Goal: Task Accomplishment & Management: Manage account settings

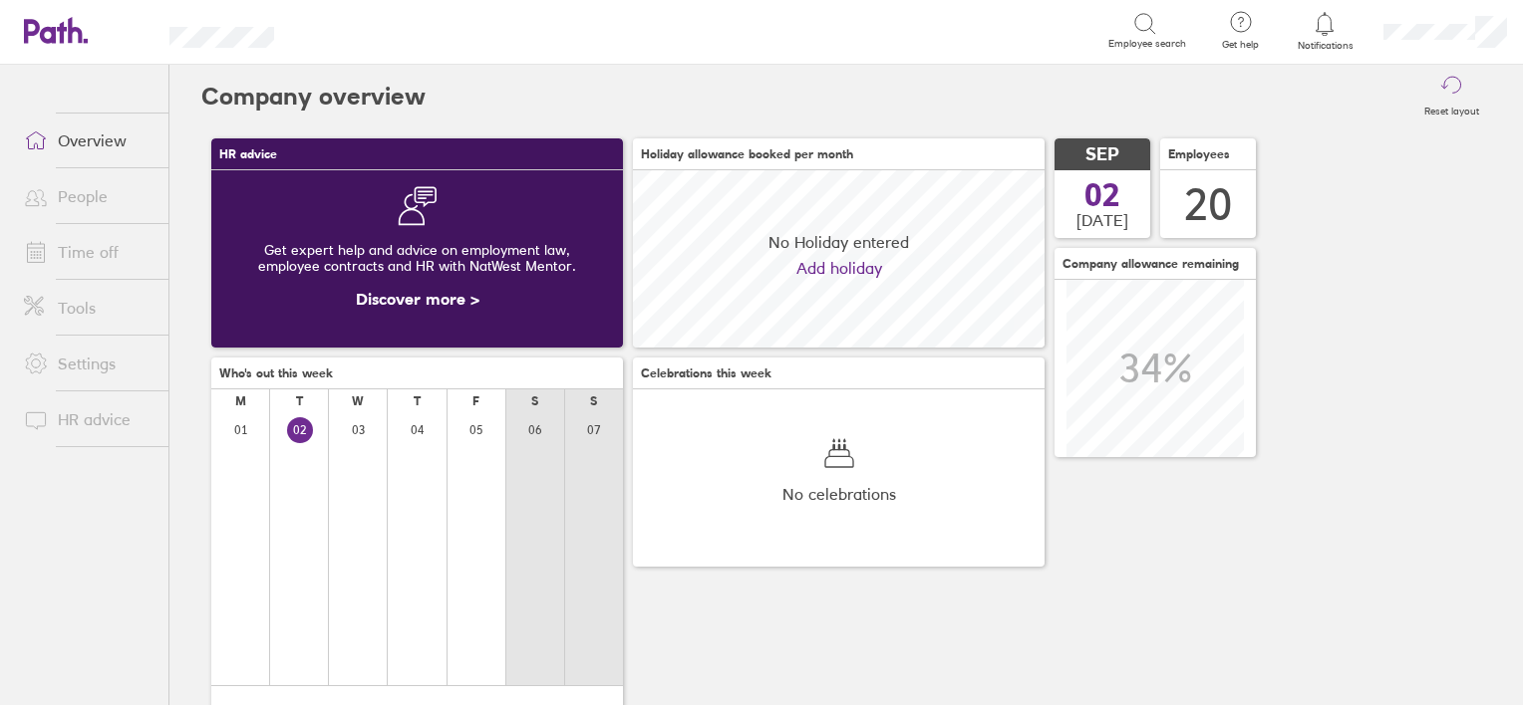
scroll to position [176, 412]
click at [95, 212] on link "People" at bounding box center [88, 196] width 160 height 40
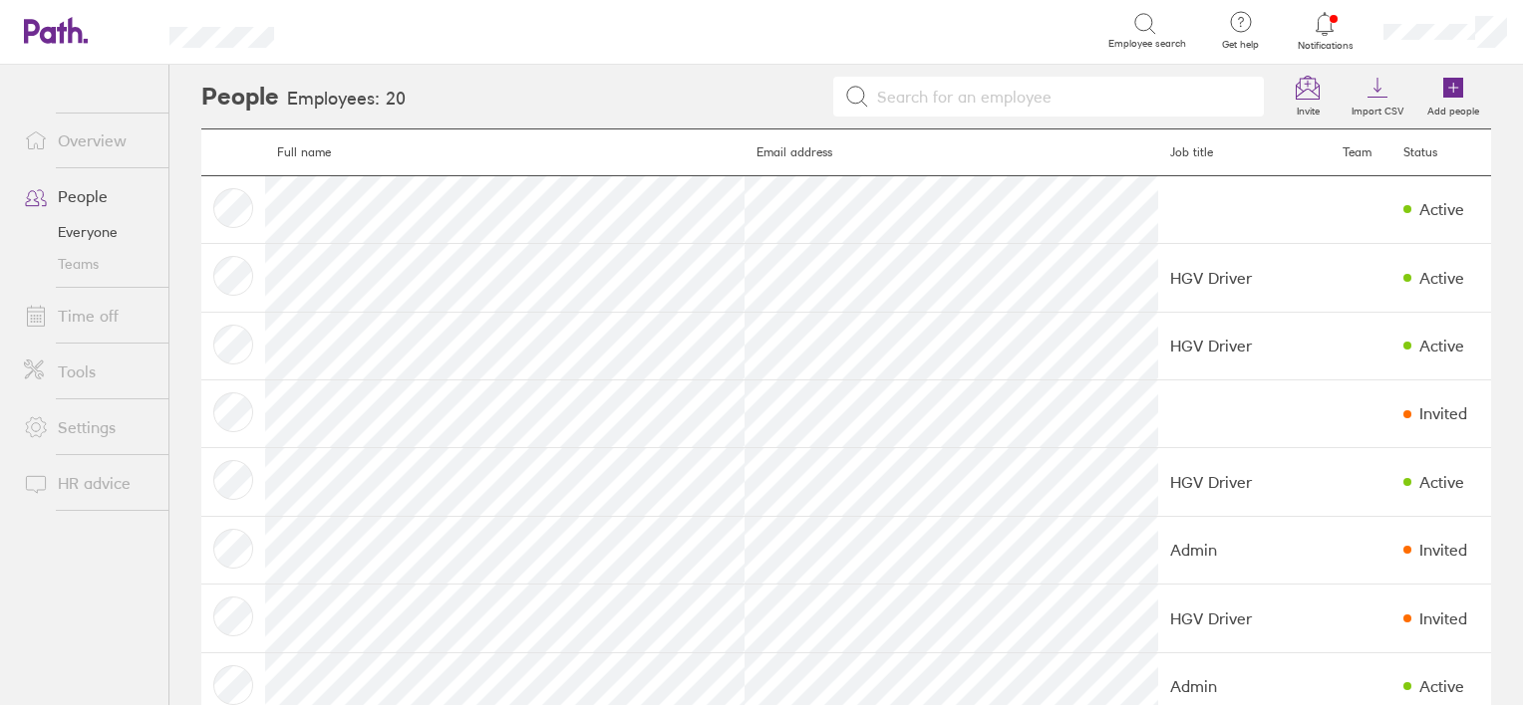
click at [70, 320] on link "Time off" at bounding box center [88, 316] width 160 height 40
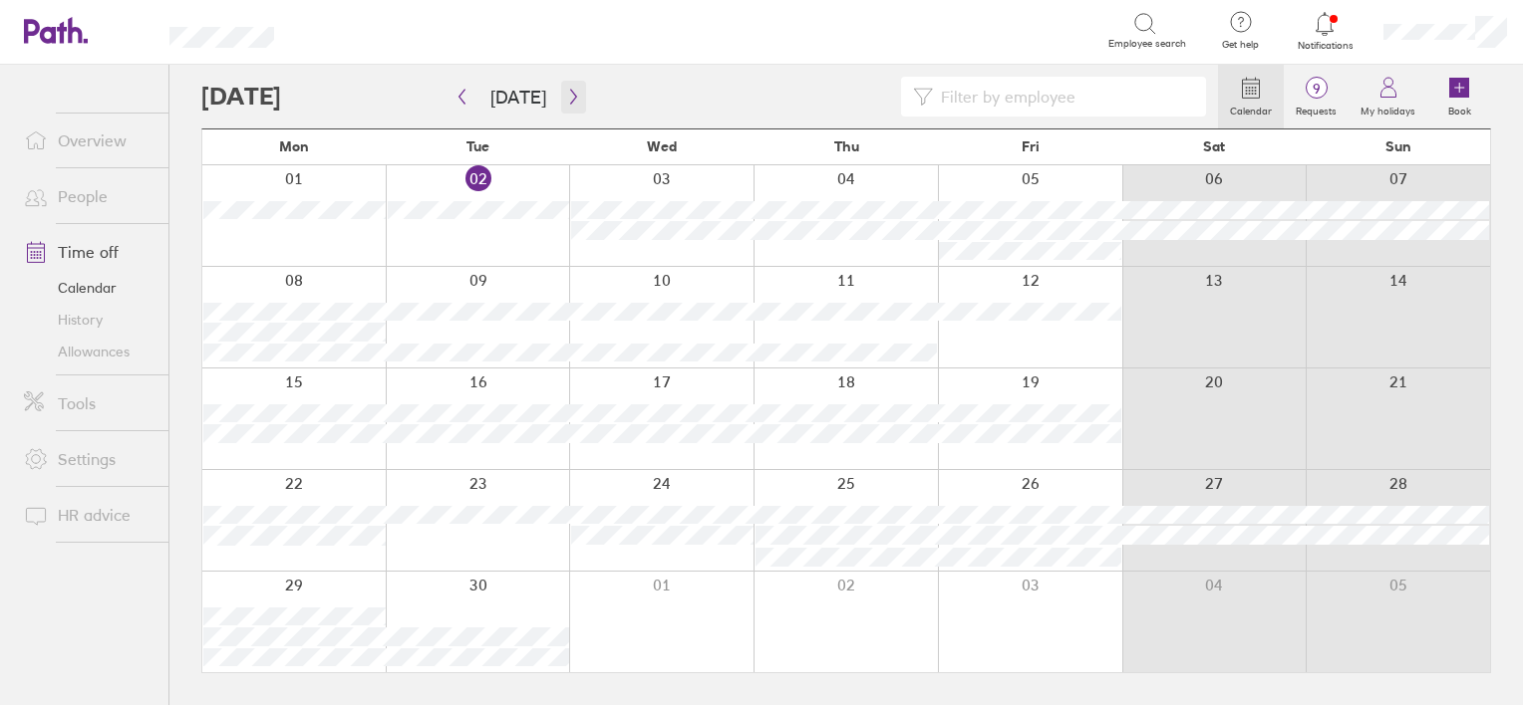
click at [570, 96] on icon "button" at bounding box center [573, 97] width 6 height 15
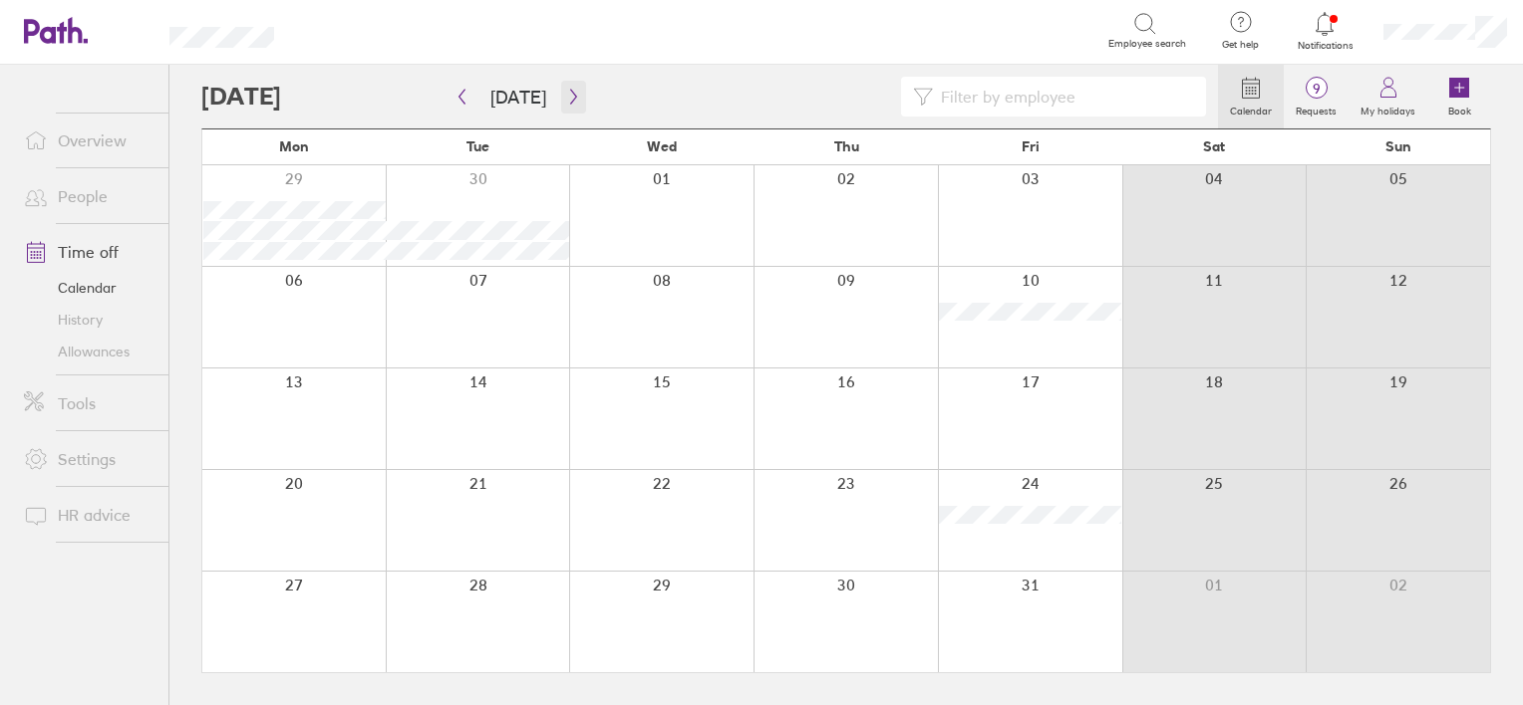
click at [570, 96] on icon "button" at bounding box center [573, 97] width 6 height 15
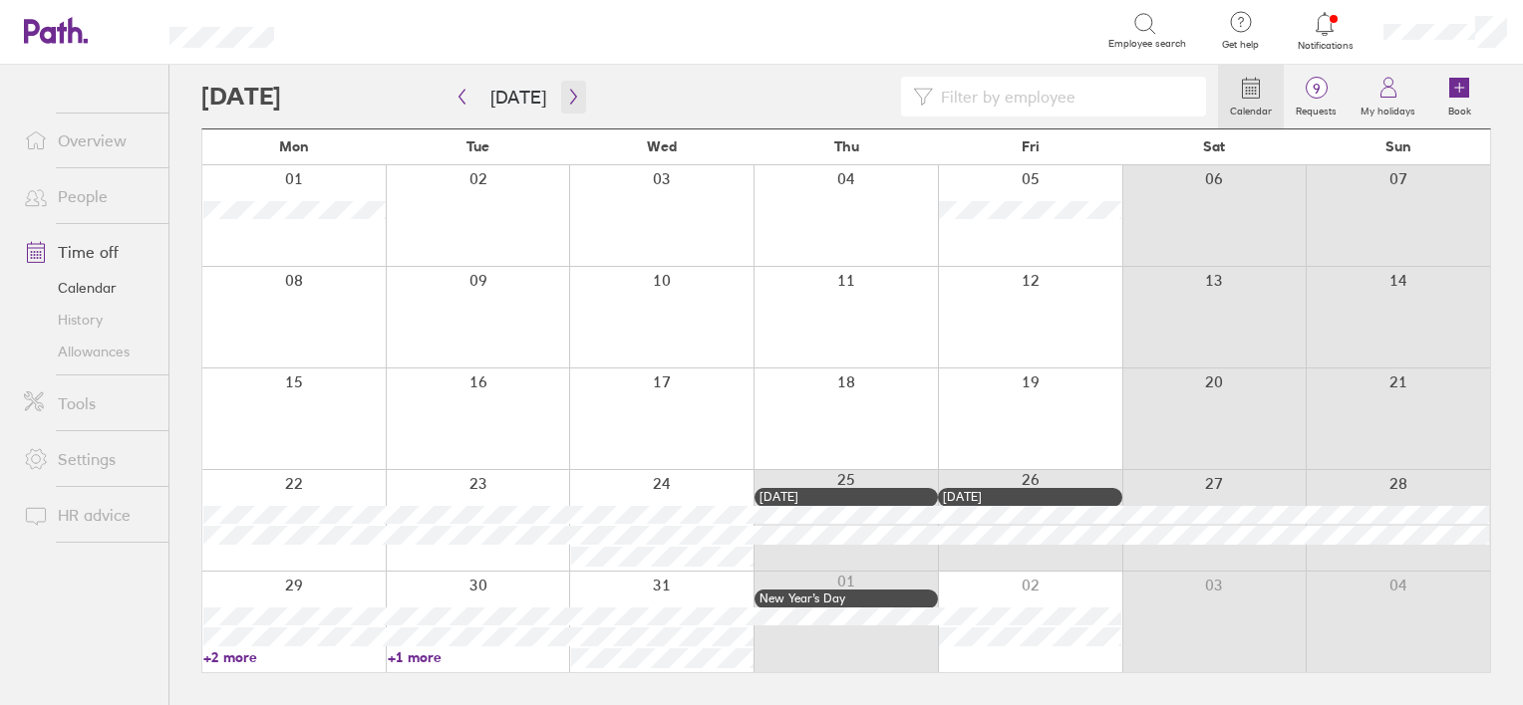
click at [570, 96] on icon "button" at bounding box center [573, 97] width 6 height 15
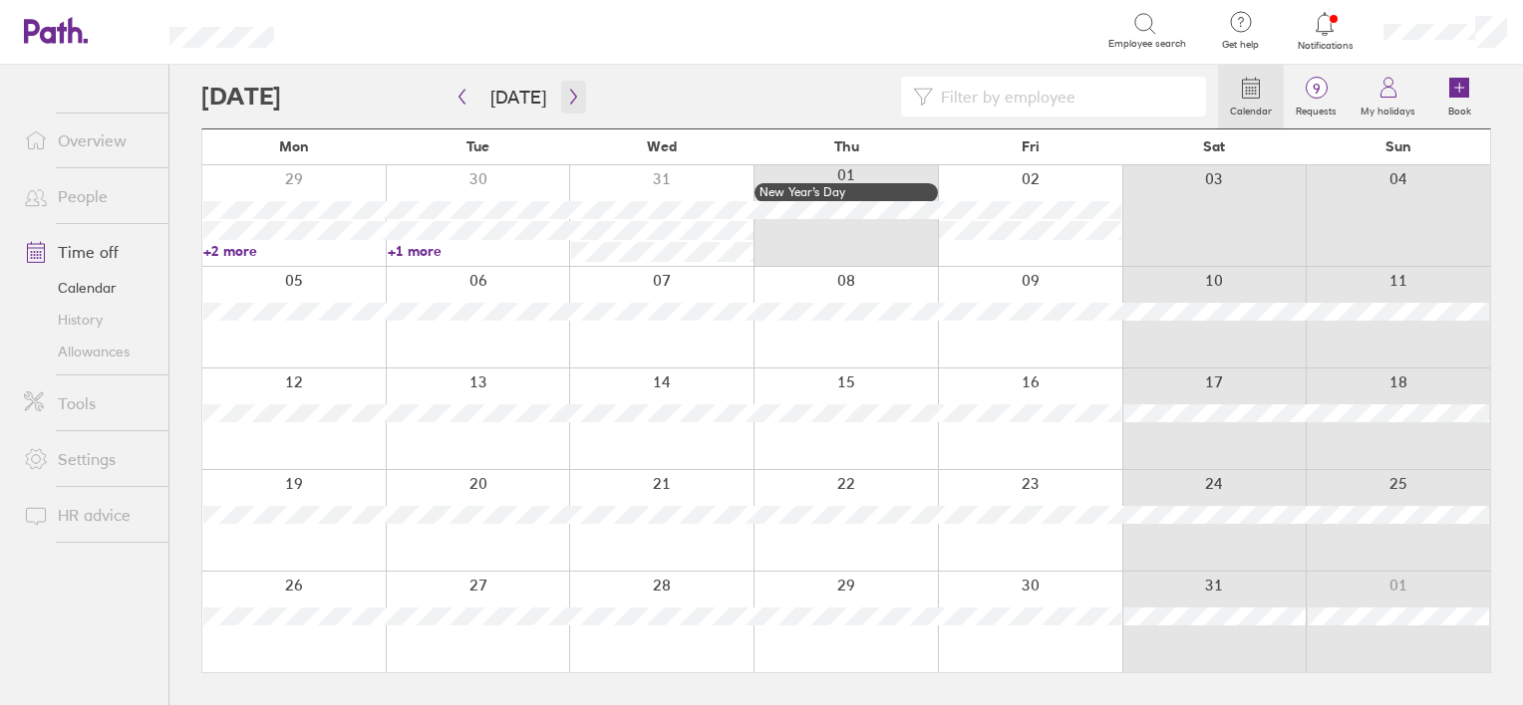
click at [570, 96] on icon "button" at bounding box center [573, 97] width 6 height 15
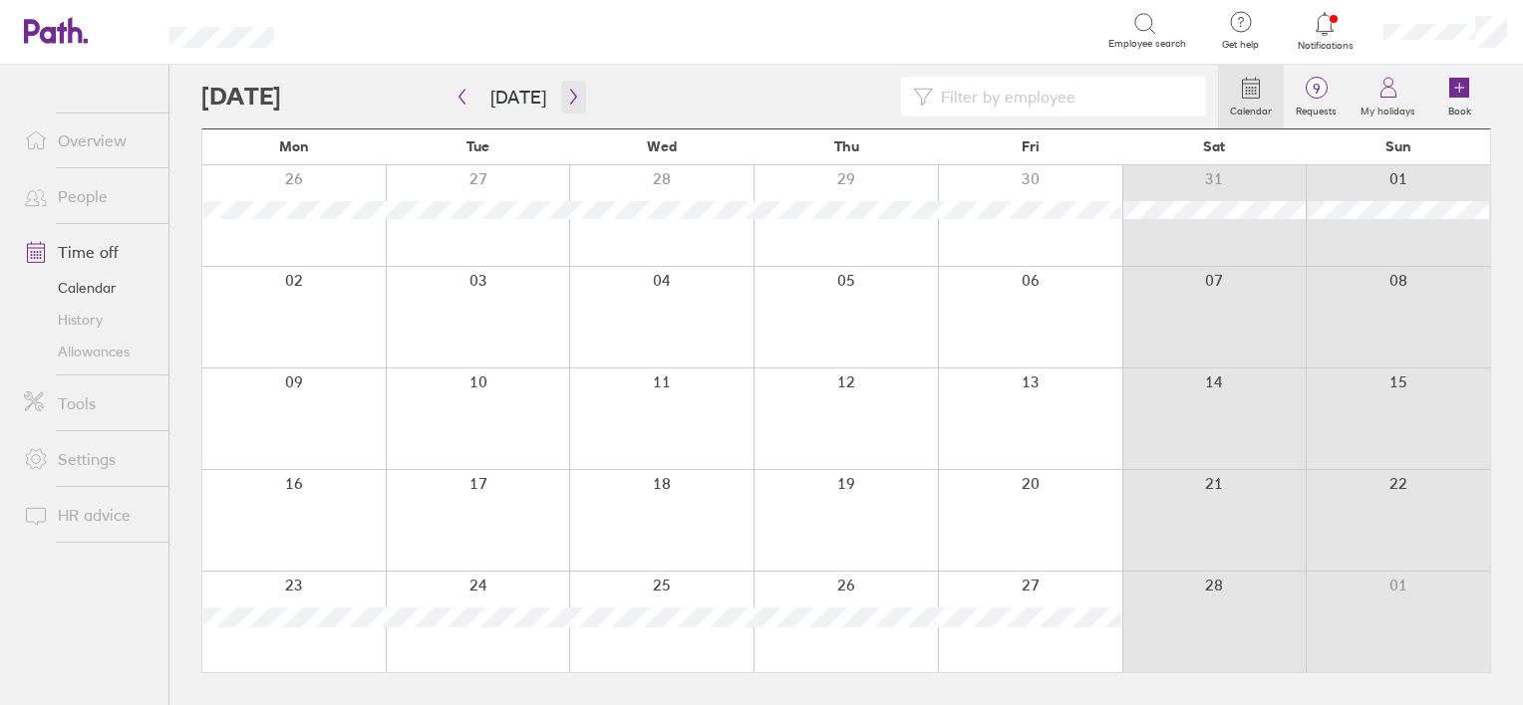
click at [570, 96] on icon "button" at bounding box center [573, 97] width 6 height 15
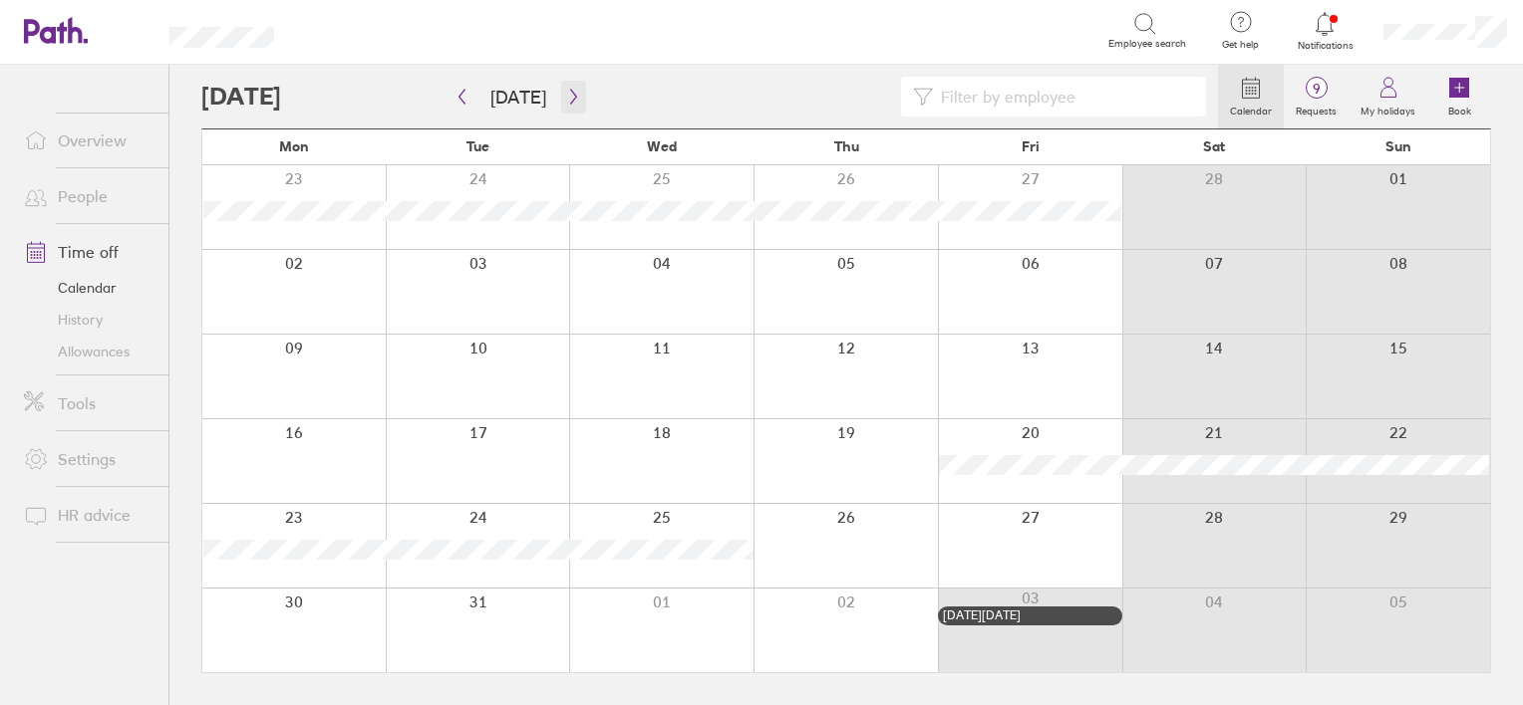
click at [570, 96] on icon "button" at bounding box center [573, 97] width 6 height 15
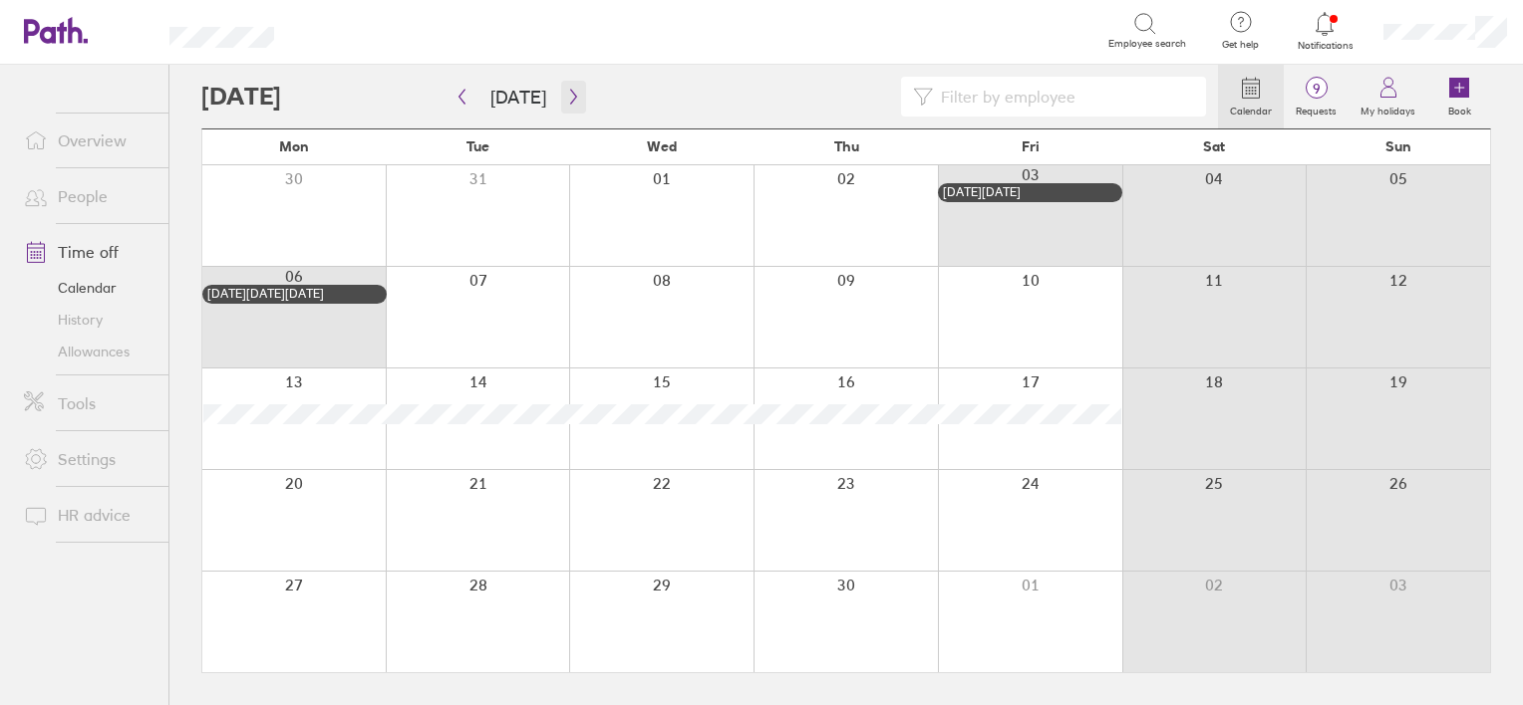
click at [570, 96] on icon "button" at bounding box center [573, 97] width 6 height 15
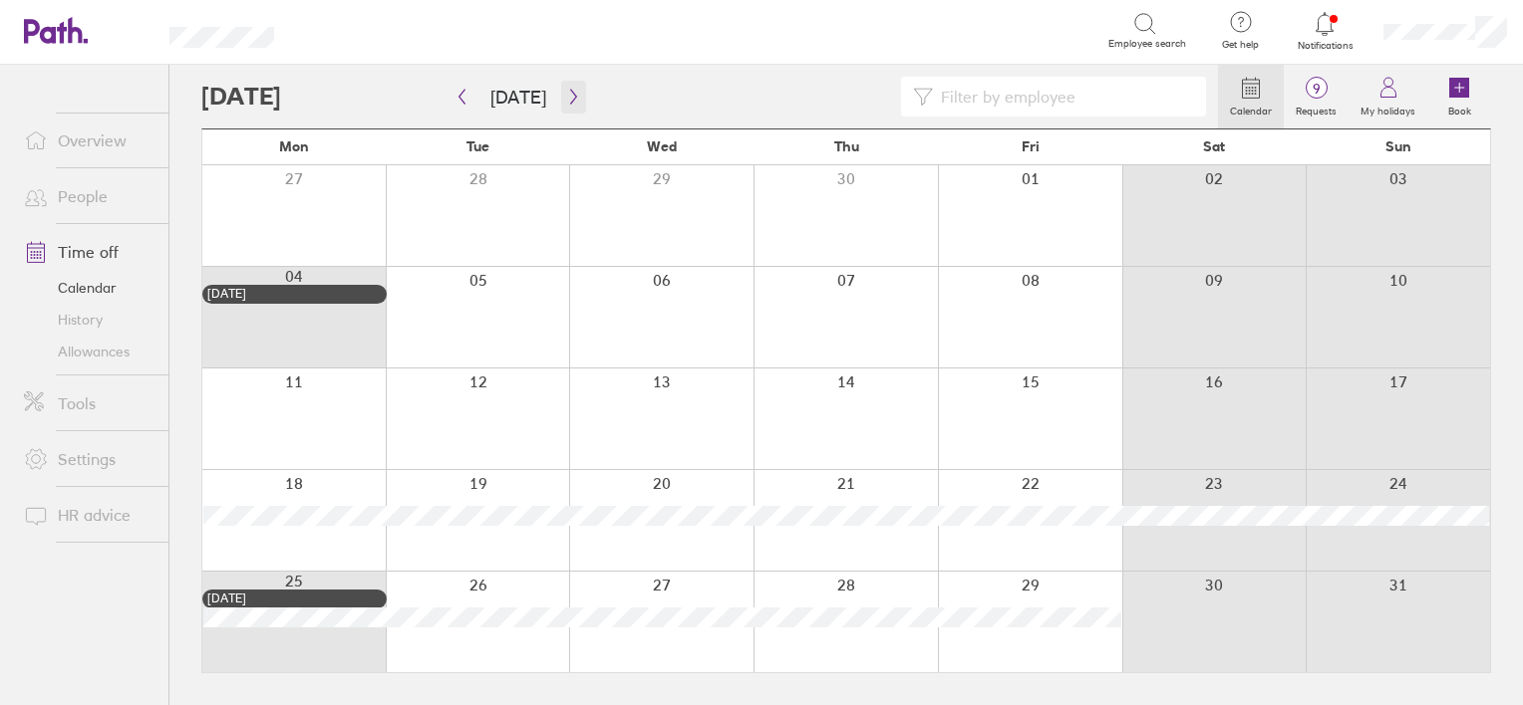
click at [570, 96] on icon "button" at bounding box center [573, 97] width 6 height 15
